Goal: Task Accomplishment & Management: Complete application form

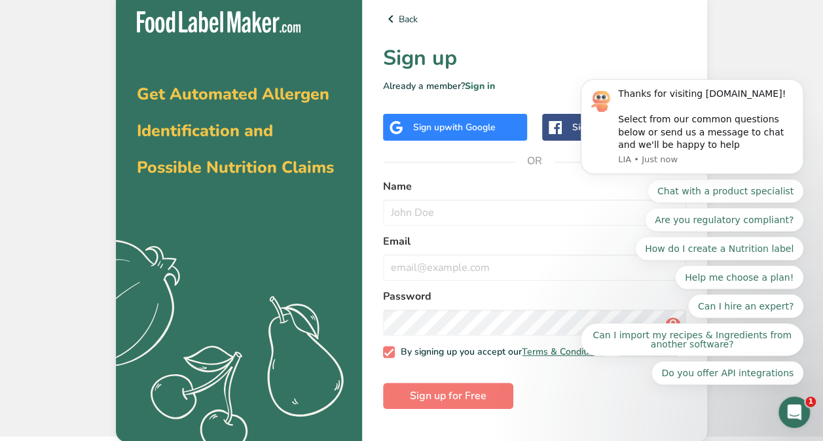
click at [412, 197] on div "Name" at bounding box center [534, 202] width 303 height 47
click at [398, 405] on button "Sign up for Free" at bounding box center [448, 396] width 130 height 26
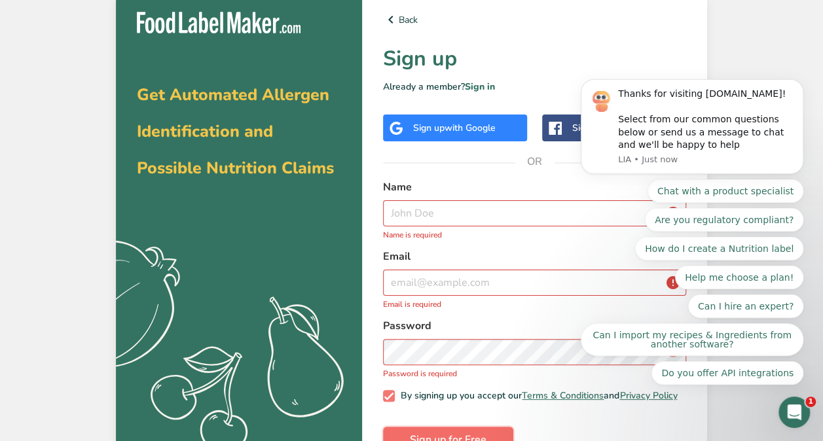
scroll to position [41, 0]
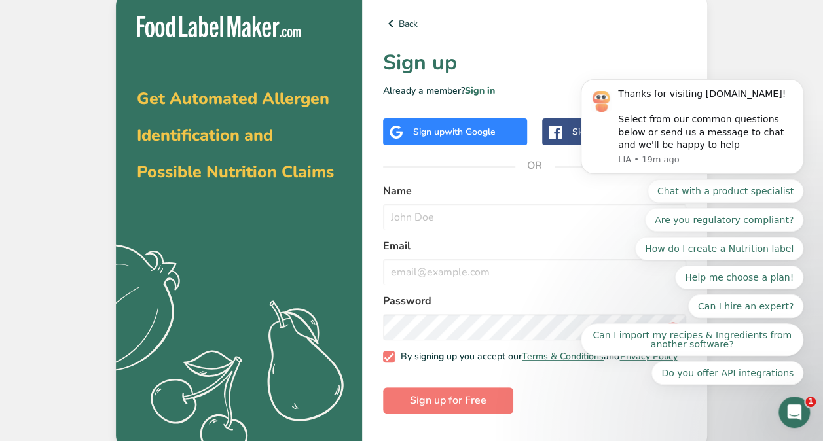
click at [754, 43] on body "Thanks for visiting FoodLabelMaker.com! Select from our common questions below …" at bounding box center [691, 161] width 251 height 479
